Goal: Navigation & Orientation: Find specific page/section

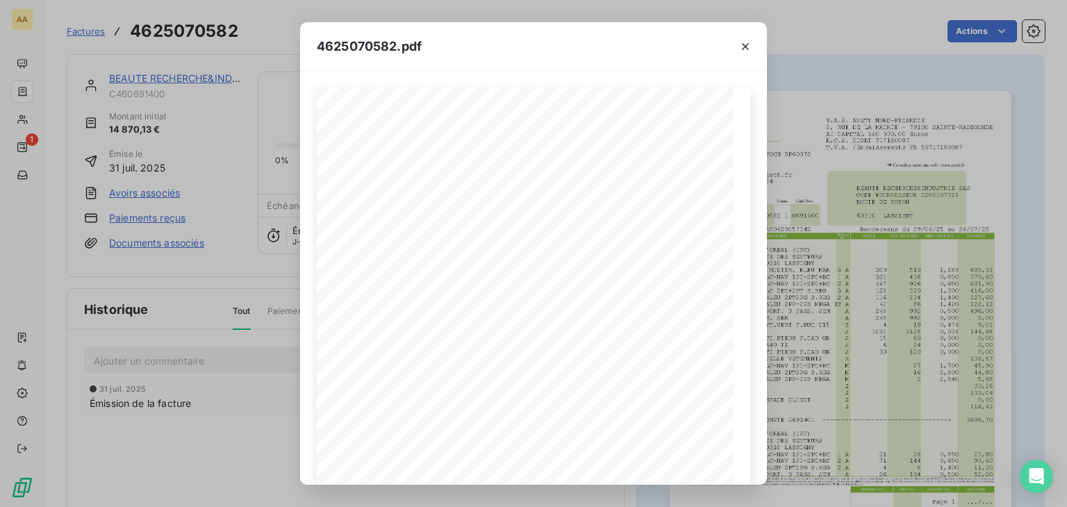
click at [748, 3] on div "4625070582.pdf S.A.S. [PERSON_NAME]-PICARDIE [STREET_ADDRESS] AU CAPITAL 560 00…" at bounding box center [533, 253] width 1067 height 507
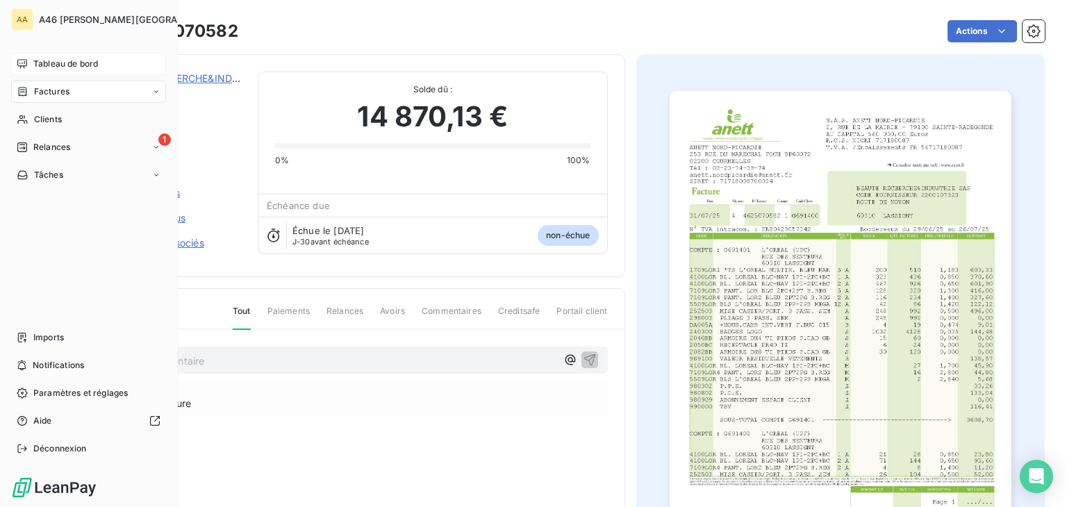
click at [33, 62] on span "Tableau de bord" at bounding box center [65, 64] width 65 height 13
